Goal: Task Accomplishment & Management: Use online tool/utility

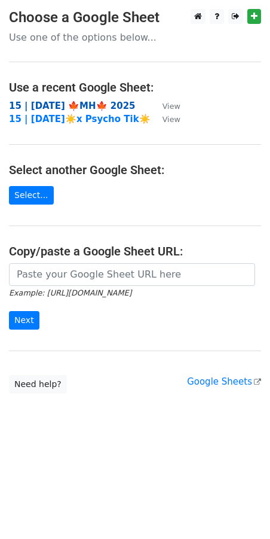
click at [42, 101] on strong "15 | [DATE] 🍁MH🍁 2025" at bounding box center [72, 105] width 127 height 11
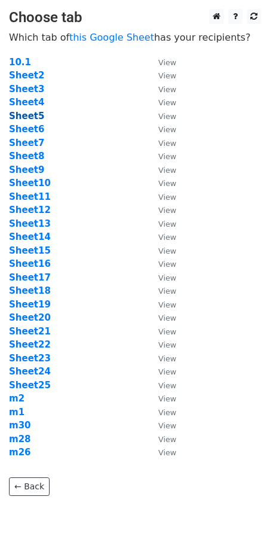
click at [36, 115] on strong "Sheet5" at bounding box center [26, 116] width 35 height 11
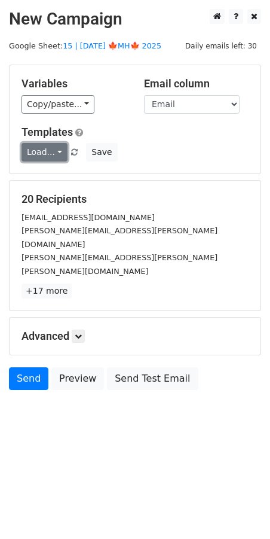
click at [59, 148] on link "Load..." at bounding box center [45, 152] width 46 height 19
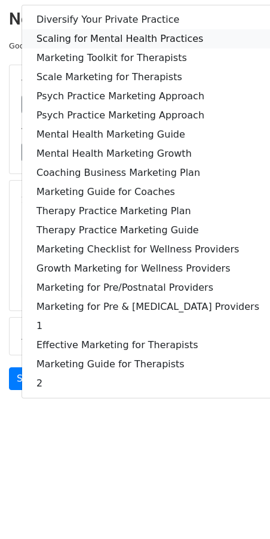
click at [108, 43] on link "Scaling for Mental Health Practices" at bounding box center [148, 38] width 252 height 19
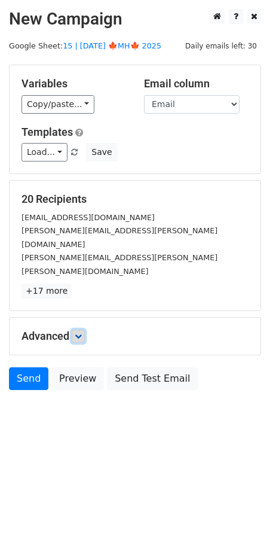
click at [80, 332] on icon at bounding box center [78, 335] width 7 height 7
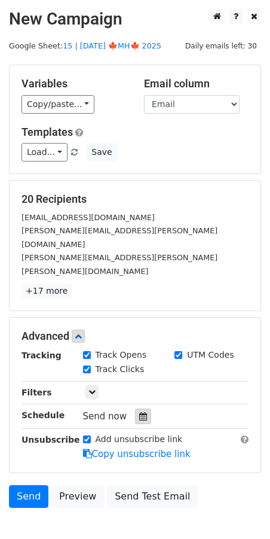
click at [139, 412] on icon at bounding box center [143, 416] width 8 height 8
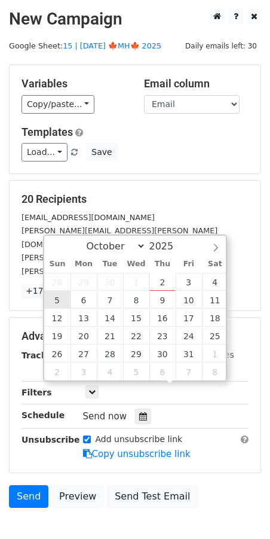
type input "2025-10-05 12:00"
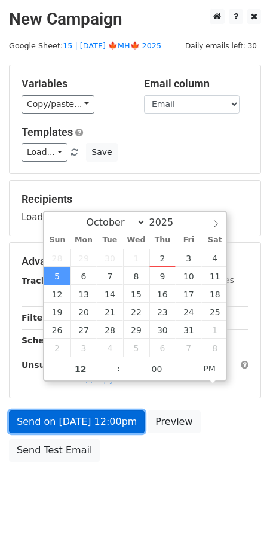
click at [75, 411] on link "Send on Oct 5 at 12:00pm" at bounding box center [77, 421] width 136 height 23
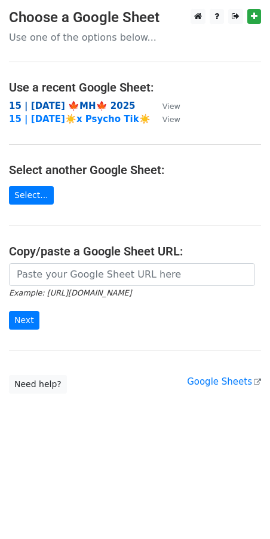
click at [82, 105] on strong "15 | [DATE] 🍁MH🍁 2025" at bounding box center [72, 105] width 127 height 11
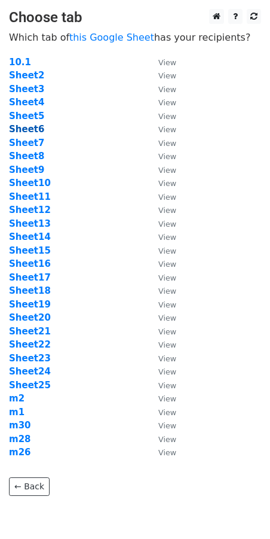
click at [27, 129] on strong "Sheet6" at bounding box center [26, 129] width 35 height 11
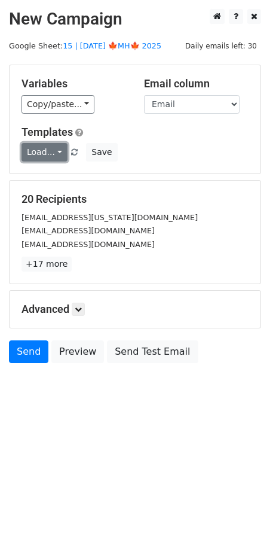
click at [45, 148] on link "Load..." at bounding box center [45, 152] width 46 height 19
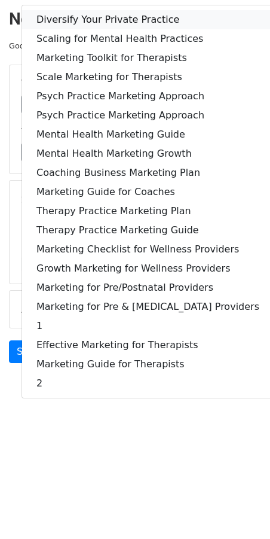
click at [93, 18] on link "Diversify Your Private Practice" at bounding box center [148, 19] width 252 height 19
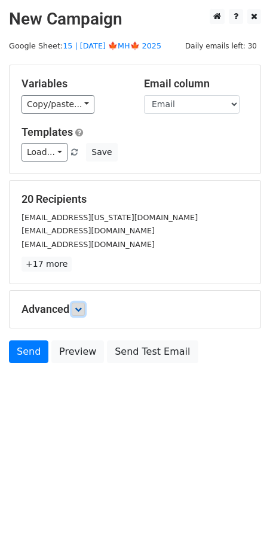
click at [80, 307] on icon at bounding box center [78, 308] width 7 height 7
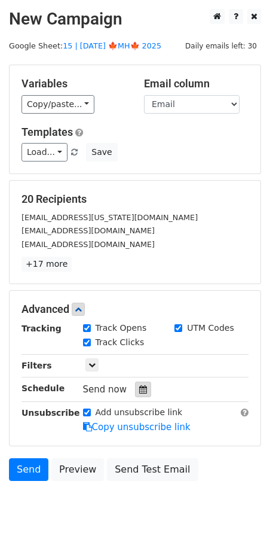
click at [142, 394] on div at bounding box center [143, 389] width 16 height 16
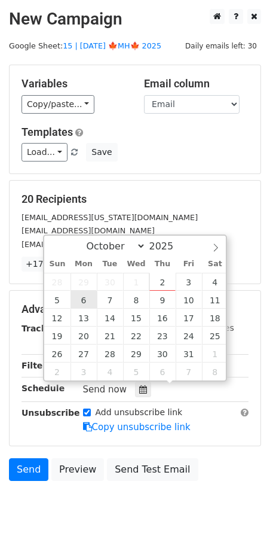
type input "[DATE] 12:00"
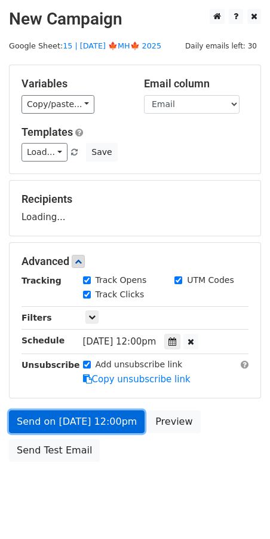
click at [70, 427] on link "Send on [DATE] 12:00pm" at bounding box center [77, 421] width 136 height 23
